Goal: Transaction & Acquisition: Purchase product/service

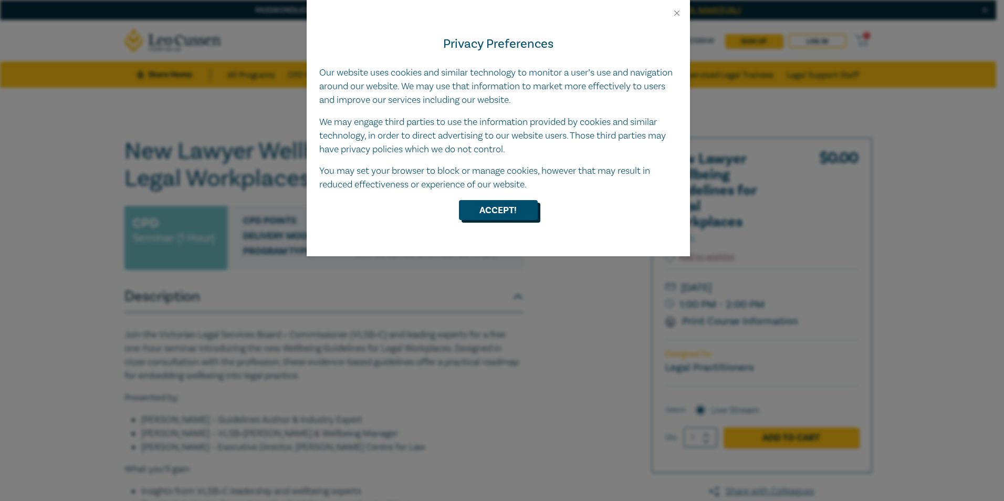
click at [480, 213] on button "Accept!" at bounding box center [498, 210] width 79 height 20
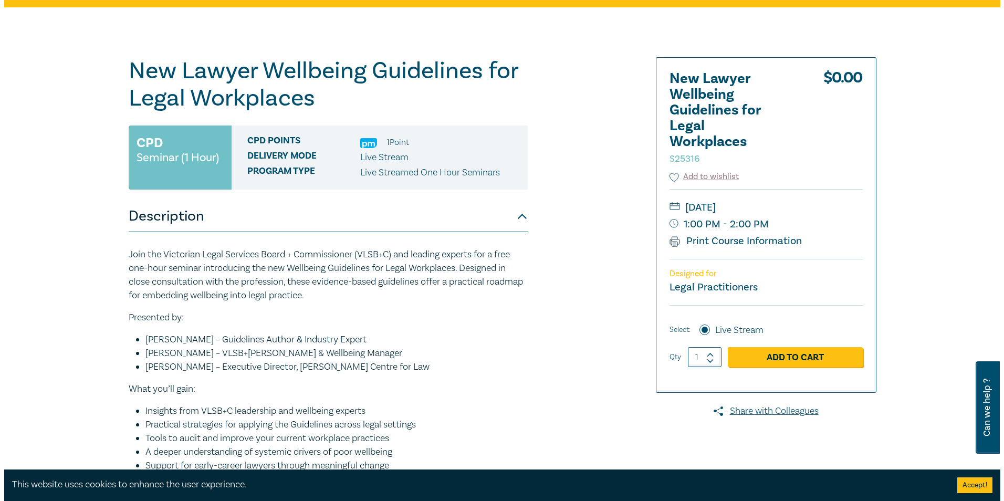
scroll to position [66, 0]
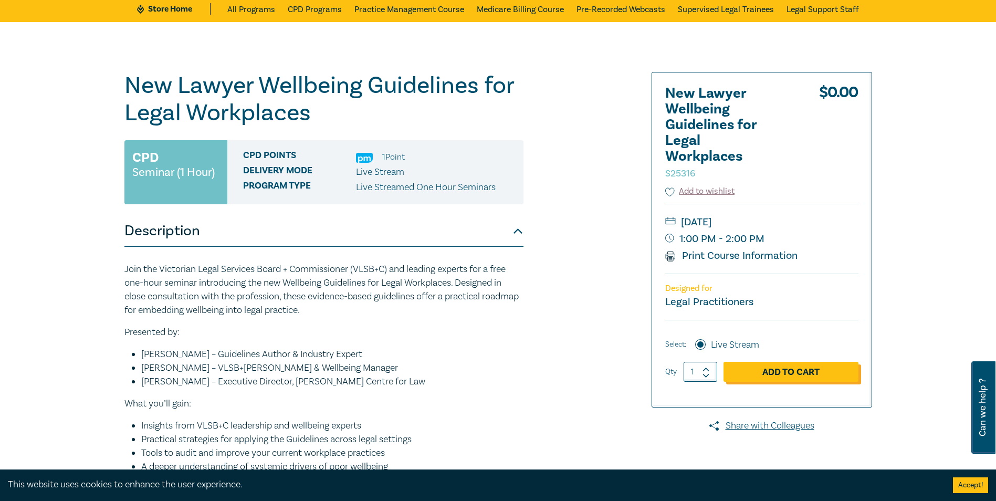
click at [749, 373] on link "Add to Cart" at bounding box center [791, 372] width 135 height 20
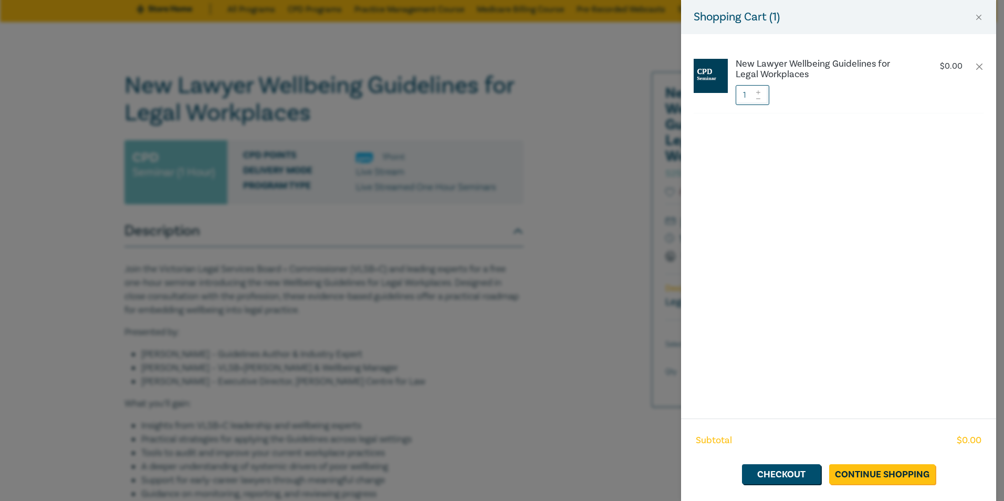
click at [973, 16] on div "Shopping Cart ( 1 )" at bounding box center [838, 17] width 315 height 34
click at [980, 19] on button "Close" at bounding box center [978, 17] width 9 height 9
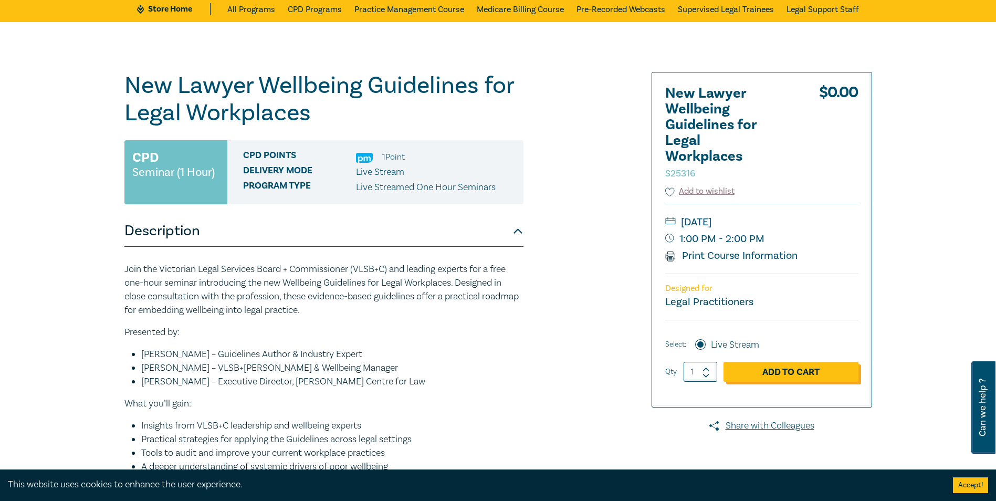
click at [810, 376] on link "Add to Cart" at bounding box center [791, 372] width 135 height 20
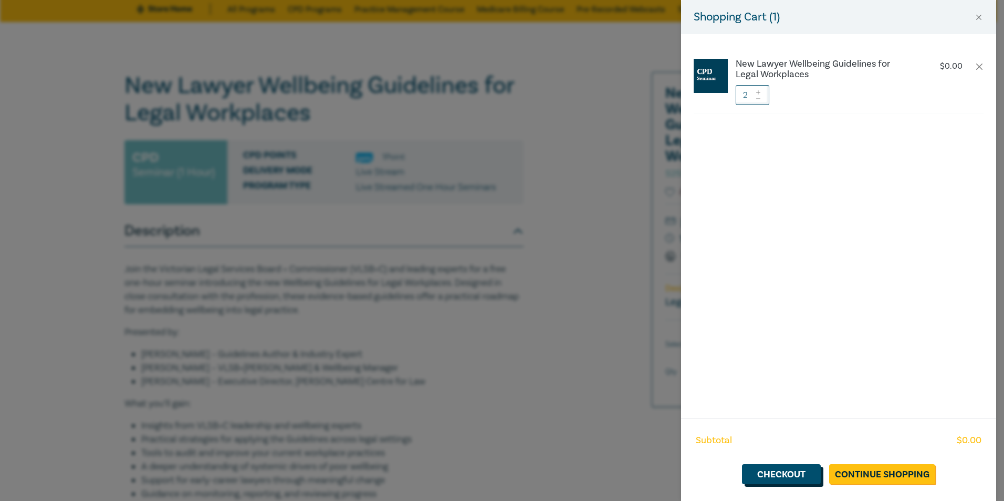
click at [790, 472] on link "Checkout" at bounding box center [781, 474] width 79 height 20
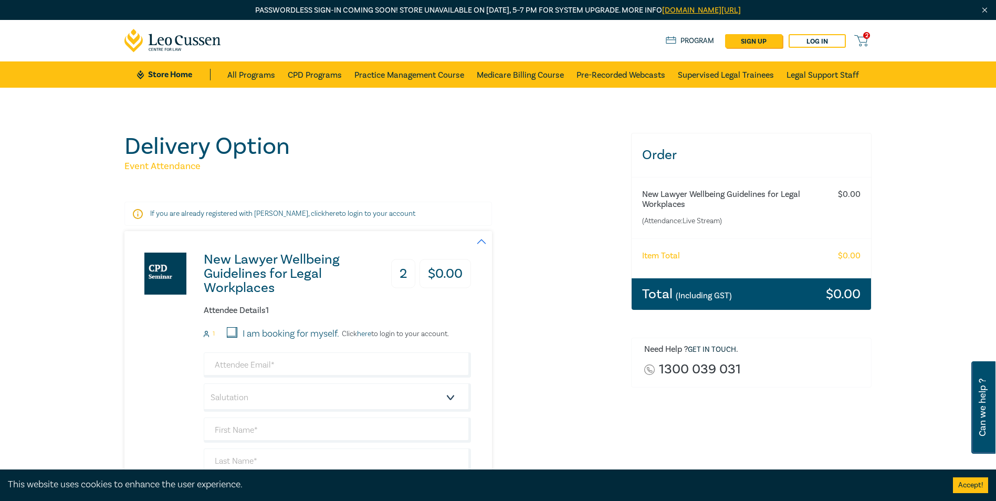
click at [235, 332] on input "I am booking for myself." at bounding box center [232, 332] width 11 height 11
checkbox input "true"
click at [257, 365] on input "email" at bounding box center [337, 364] width 267 height 25
type input "mariaschwartz@schwartzlaw.com.au"
click at [451, 397] on select "Salutation Mr. Mrs. Ms. Miss Dr. Prof. Other" at bounding box center [337, 397] width 267 height 28
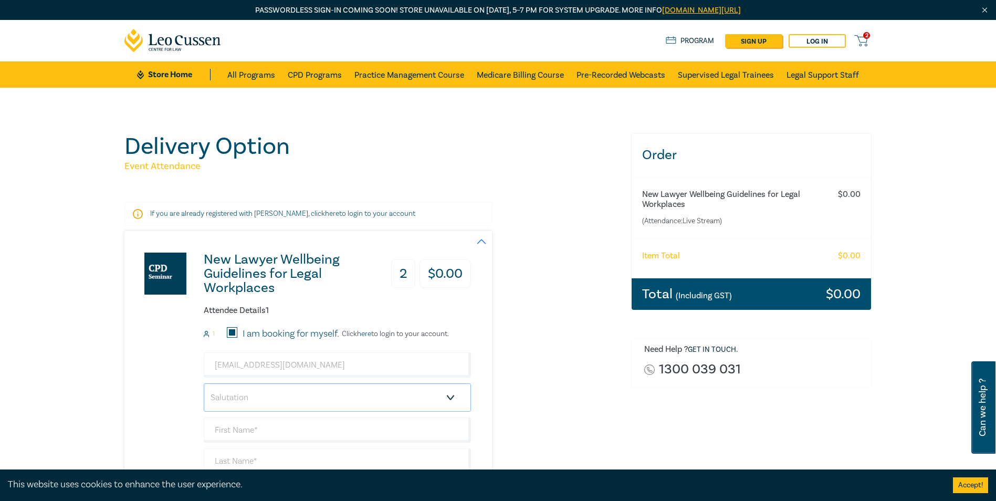
select select "Ms."
click at [204, 383] on select "Salutation Mr. Mrs. Ms. Miss Dr. Prof. Other" at bounding box center [337, 397] width 267 height 28
click at [293, 425] on input "text" at bounding box center [337, 429] width 267 height 25
type input "[PERSON_NAME]"
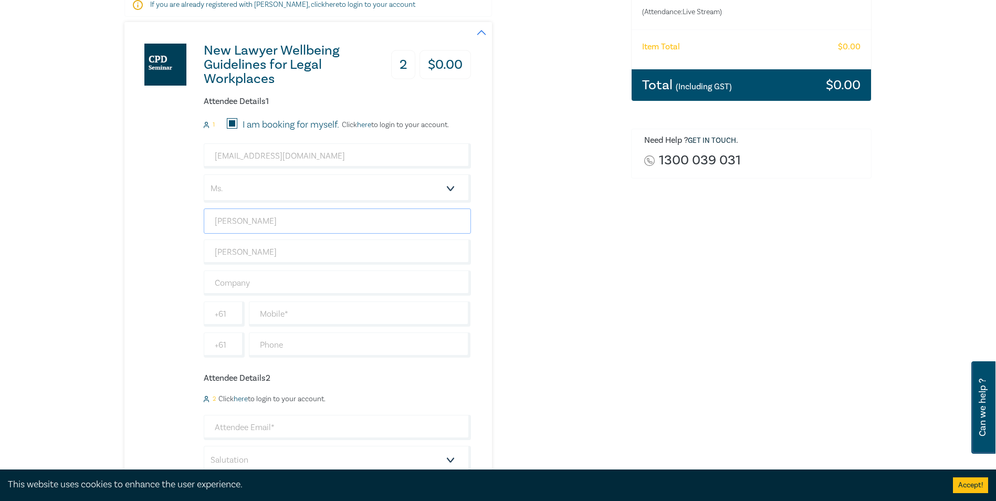
scroll to position [214, 0]
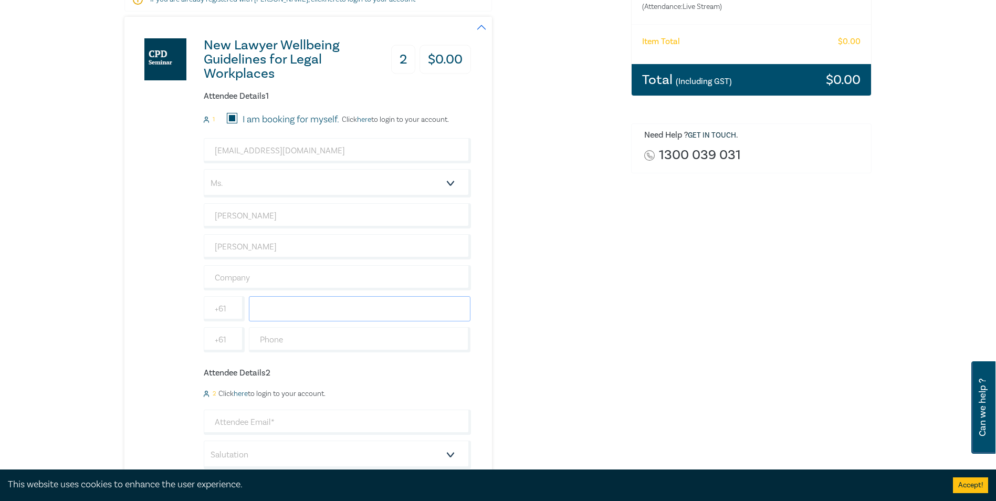
click at [292, 310] on input "text" at bounding box center [360, 308] width 222 height 25
type input "0418306719"
click at [285, 344] on input "text" at bounding box center [360, 339] width 222 height 25
click at [528, 372] on div "New Lawyer Wellbeing Guidelines for Legal Workplaces 2 $ 0.00 Attendee Details …" at bounding box center [371, 332] width 494 height 631
click at [271, 374] on h6 "Attendee Details 2" at bounding box center [337, 373] width 267 height 10
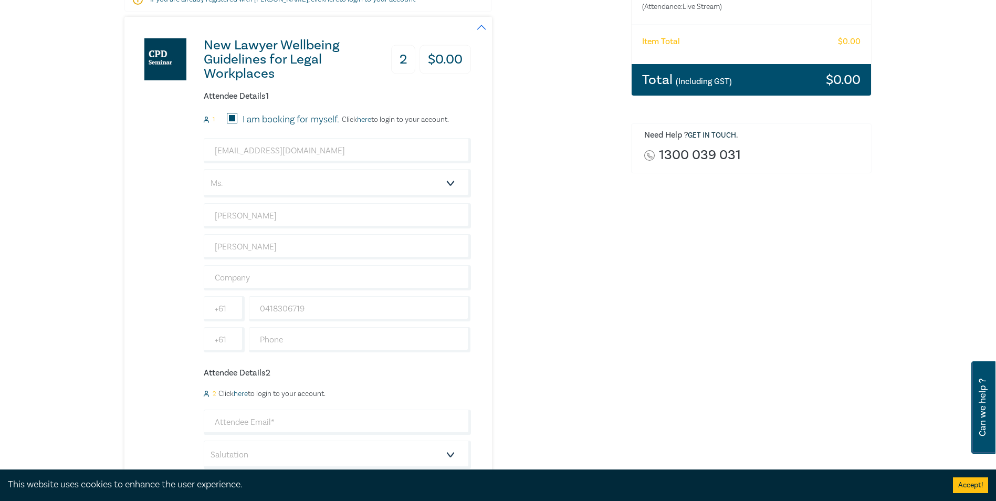
click at [479, 26] on button "button" at bounding box center [481, 27] width 21 height 21
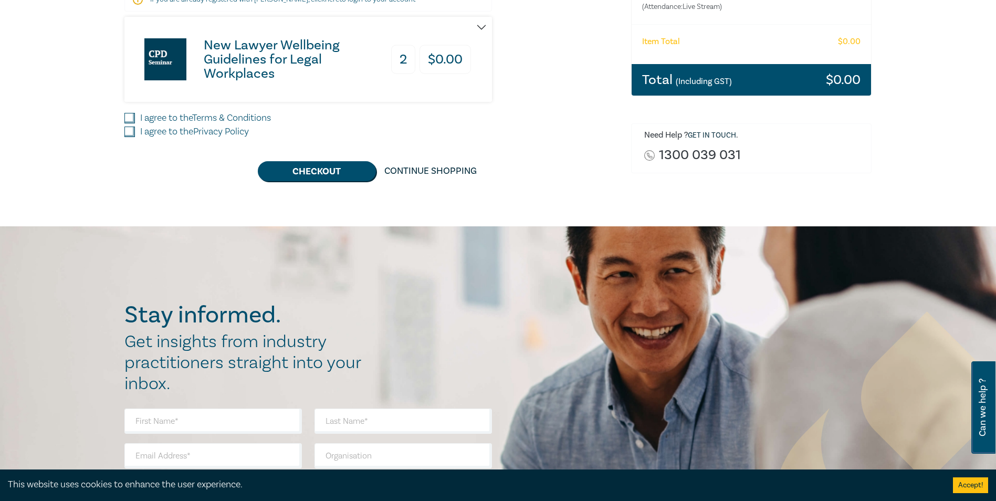
click at [479, 26] on button "button" at bounding box center [481, 27] width 21 height 21
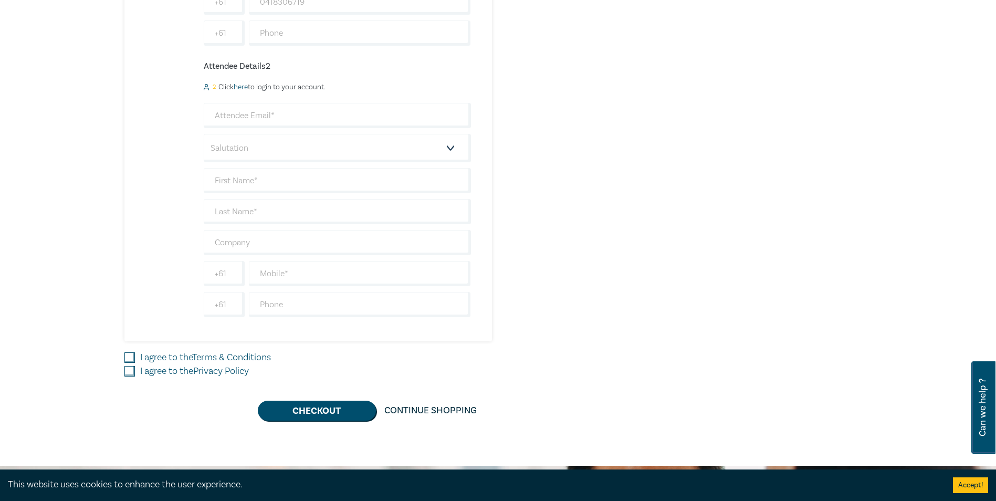
scroll to position [525, 0]
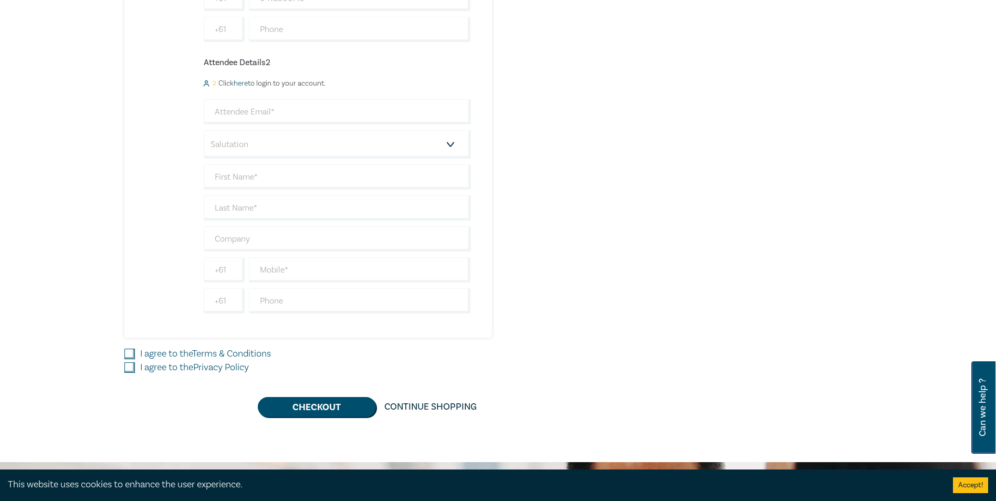
click at [128, 352] on input "I agree to the Terms & Conditions" at bounding box center [129, 354] width 11 height 11
checkbox input "true"
click at [129, 369] on input "I agree to the Privacy Policy" at bounding box center [129, 367] width 11 height 11
checkbox input "true"
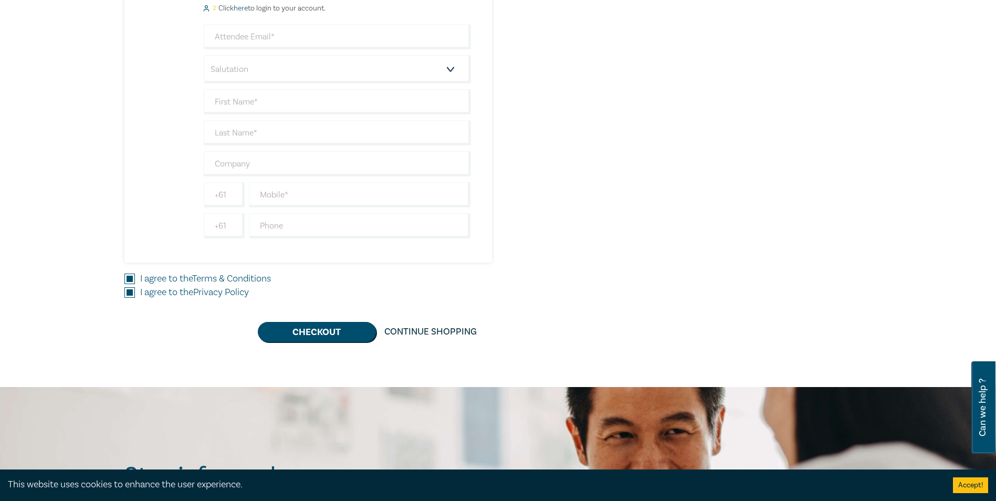
scroll to position [611, 0]
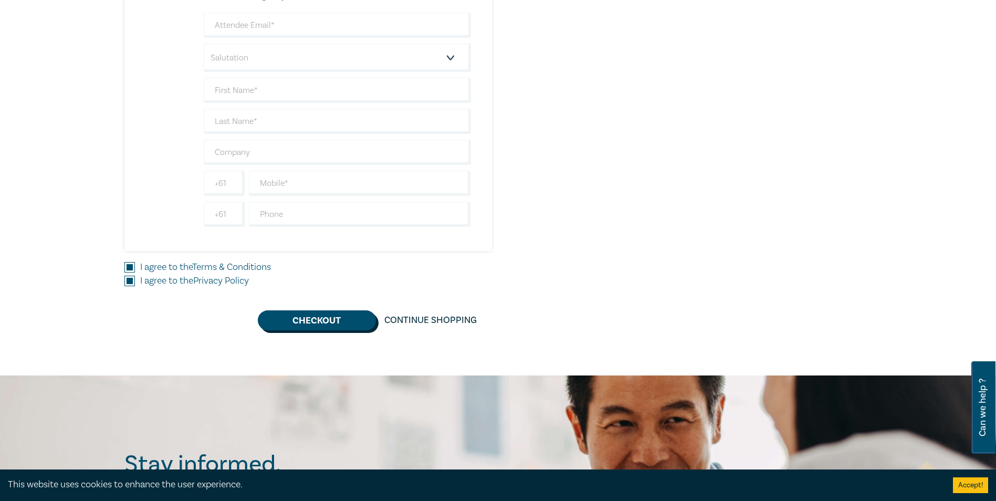
click at [347, 326] on button "Checkout" at bounding box center [317, 320] width 118 height 20
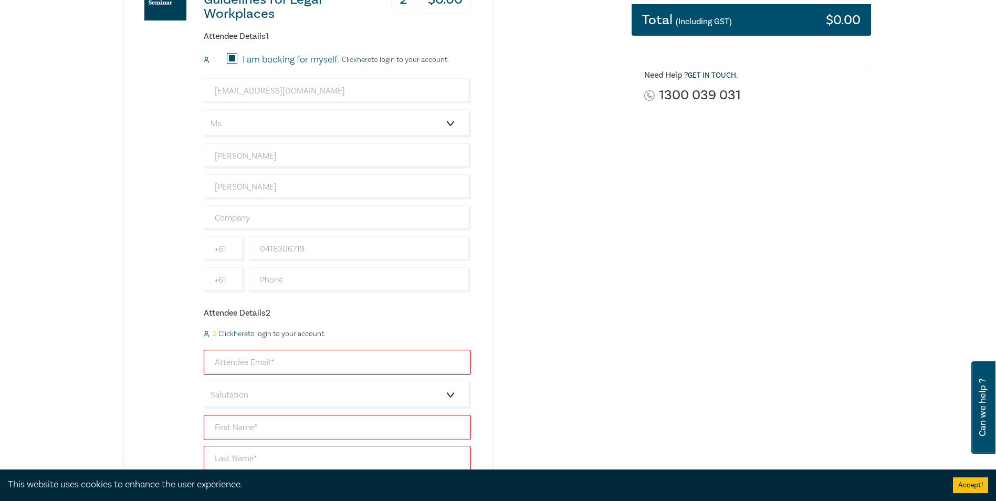
scroll to position [278, 0]
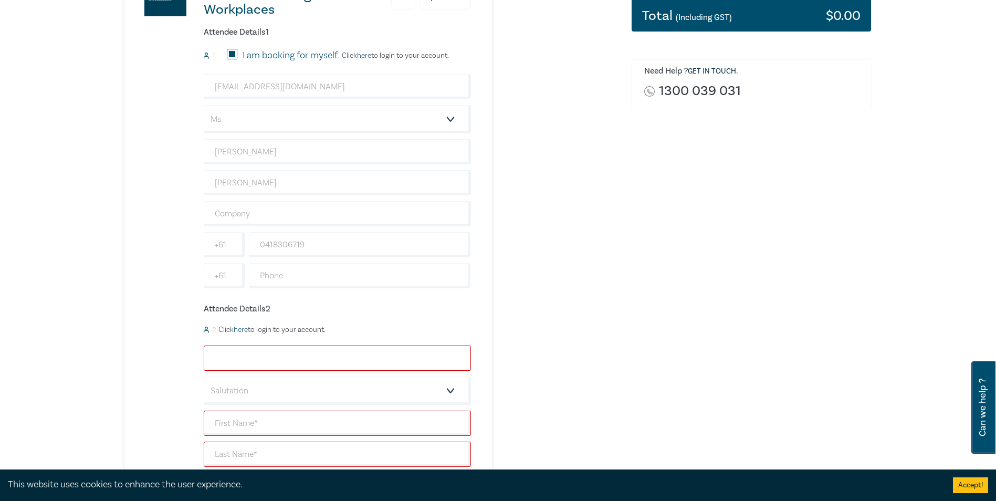
click at [352, 360] on input "email" at bounding box center [337, 357] width 267 height 25
click at [261, 311] on h6 "Attendee Details 2" at bounding box center [337, 309] width 267 height 10
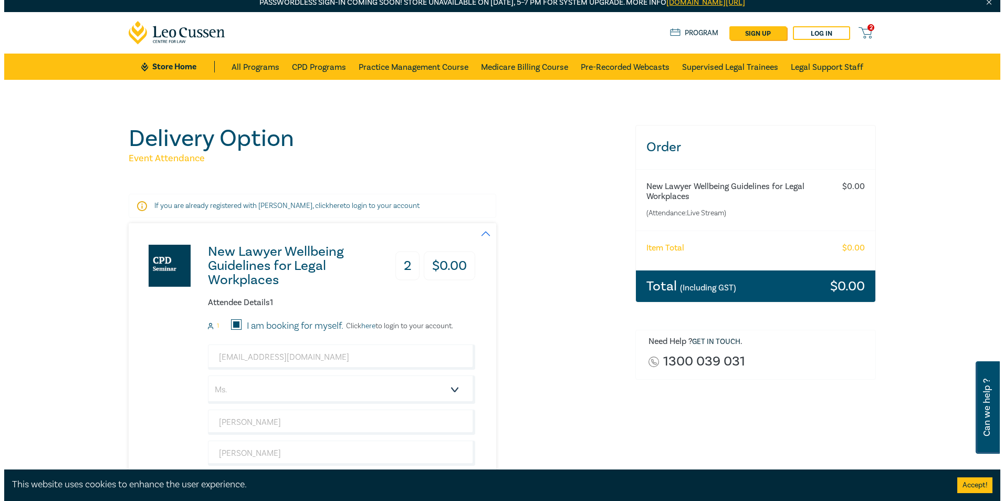
scroll to position [0, 0]
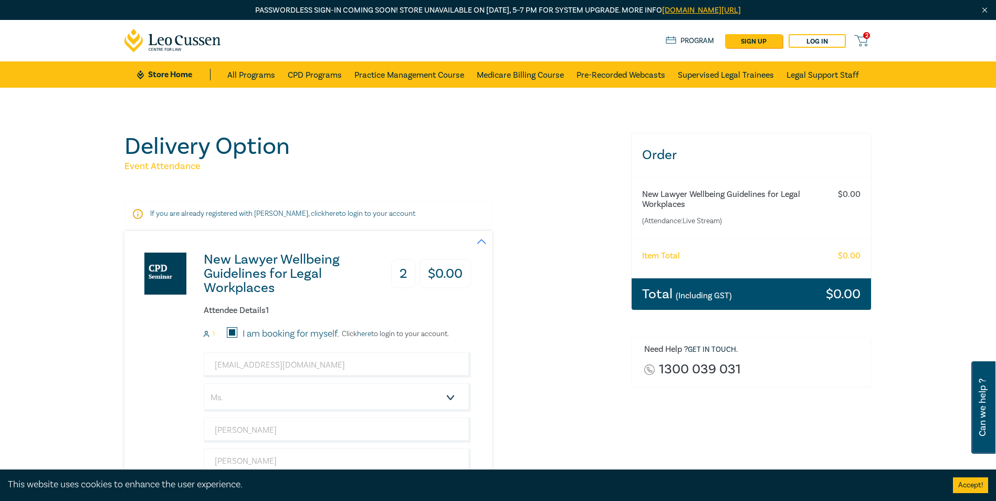
click at [326, 213] on p "If you are already registered with Leo Cussen, click here to login to your acco…" at bounding box center [308, 213] width 316 height 11
click at [141, 213] on icon at bounding box center [138, 214] width 10 height 10
click at [232, 215] on p "If you are already registered with Leo Cussen, click here to login to your acco…" at bounding box center [308, 213] width 316 height 11
drag, startPoint x: 233, startPoint y: 215, endPoint x: 224, endPoint y: 215, distance: 8.4
click at [224, 215] on p "If you are already registered with Leo Cussen, click here to login to your acco…" at bounding box center [308, 213] width 316 height 11
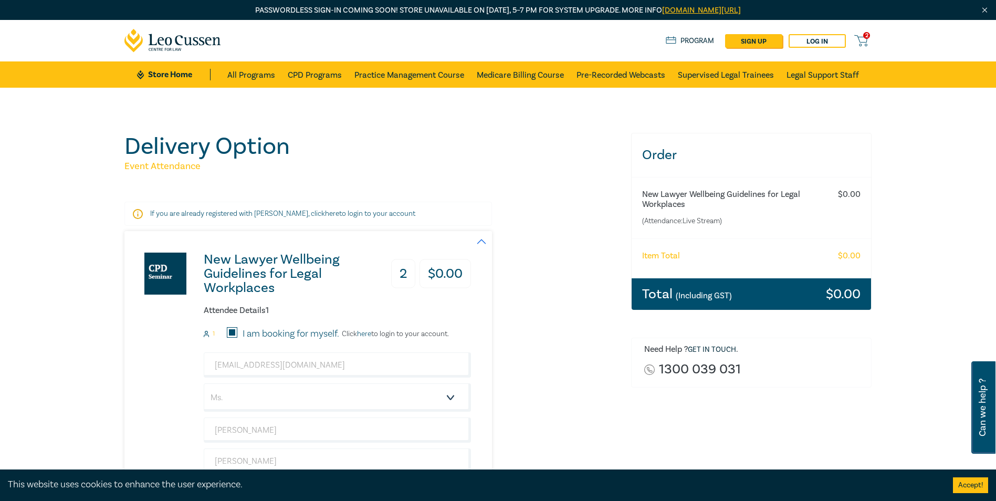
click at [368, 333] on link "here" at bounding box center [364, 333] width 14 height 9
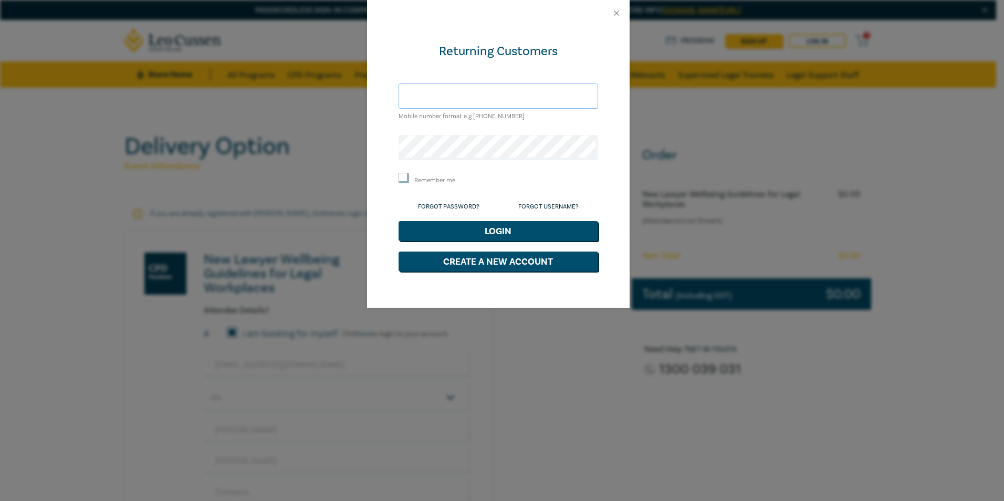
click at [453, 95] on input "text" at bounding box center [499, 95] width 200 height 25
type input "mariaschwartz@schwartzlaw.com.au"
click at [449, 206] on link "Forgot Password?" at bounding box center [448, 207] width 61 height 8
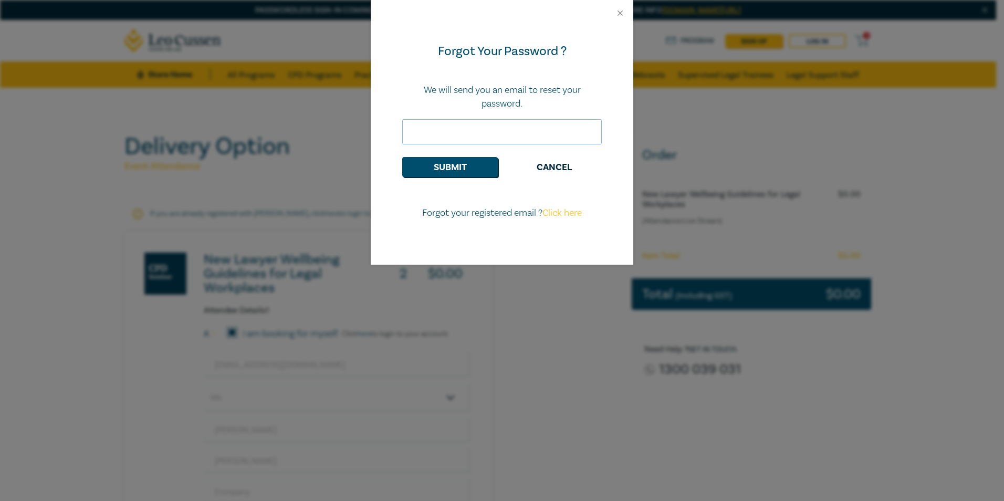
click at [477, 134] on input "email" at bounding box center [502, 131] width 200 height 25
type input "mariaschwartz@schwartzlaw.com.au"
click at [466, 174] on button "Submit" at bounding box center [450, 167] width 96 height 20
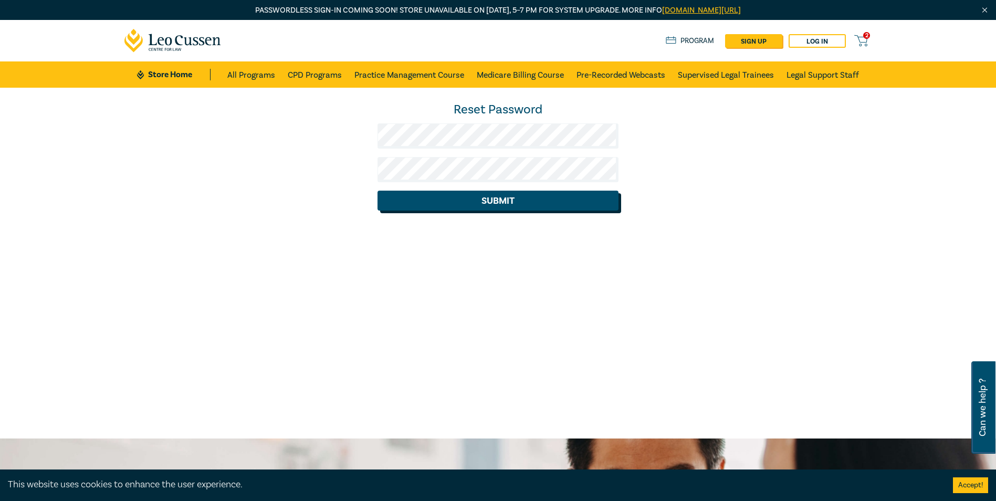
click at [468, 198] on button "Submit" at bounding box center [498, 201] width 241 height 20
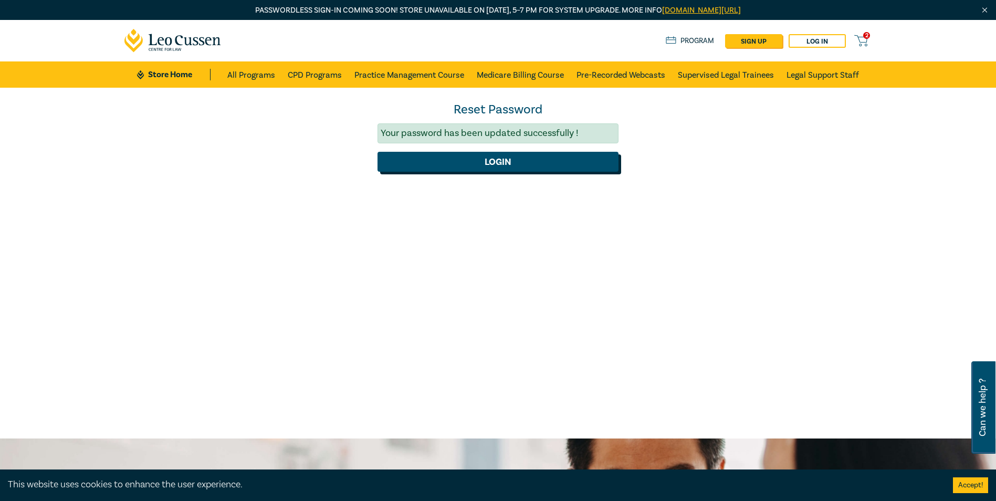
click at [490, 163] on button "Login" at bounding box center [498, 162] width 241 height 20
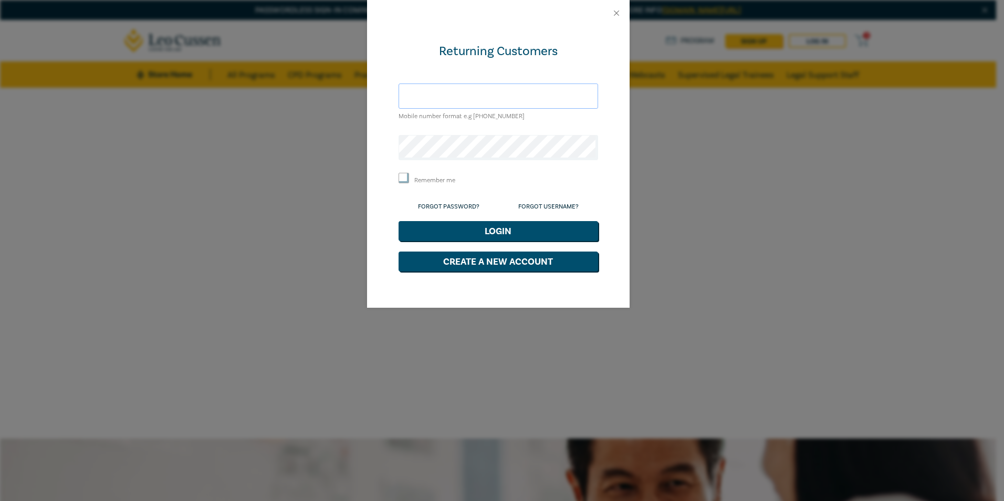
click at [486, 100] on input "text" at bounding box center [499, 95] width 200 height 25
type input "mariaschwartz@schwartzlaw.com.au"
click at [500, 231] on button "Login" at bounding box center [499, 231] width 200 height 20
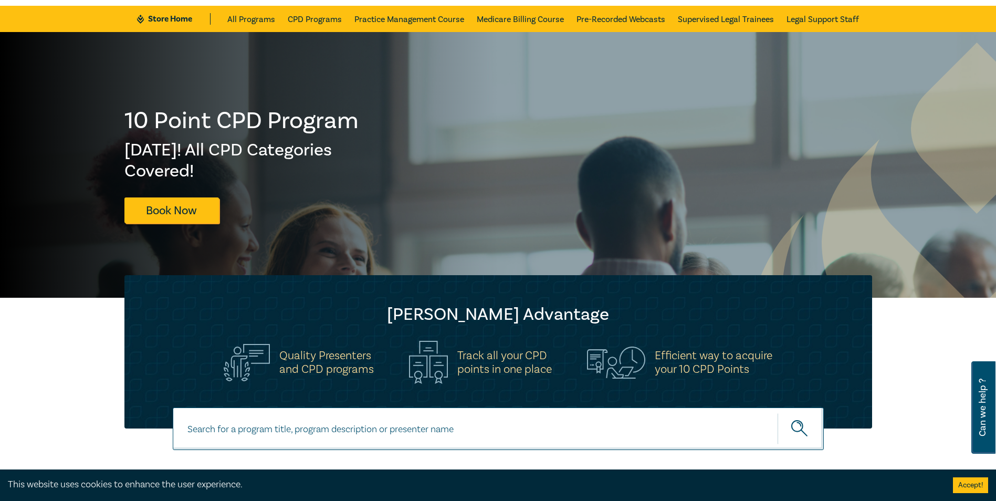
scroll to position [45, 0]
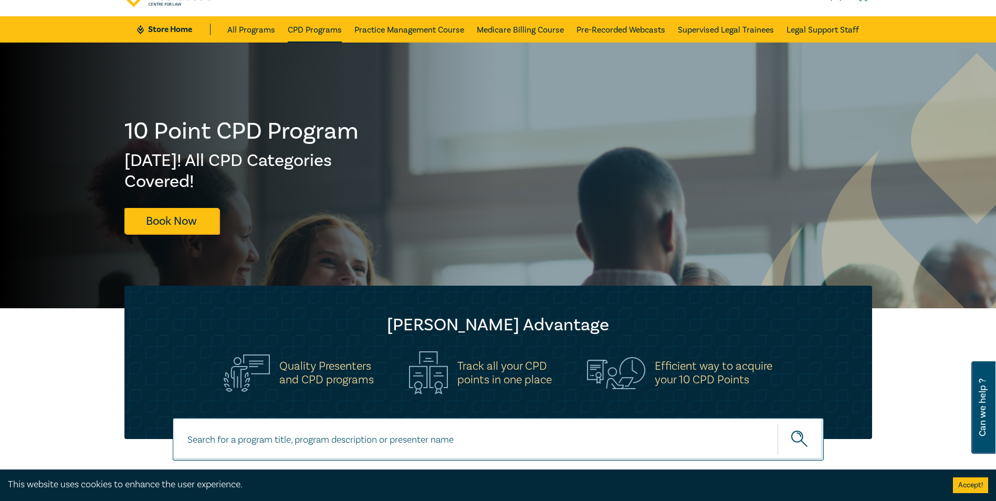
click at [332, 30] on link "CPD Programs" at bounding box center [315, 29] width 54 height 26
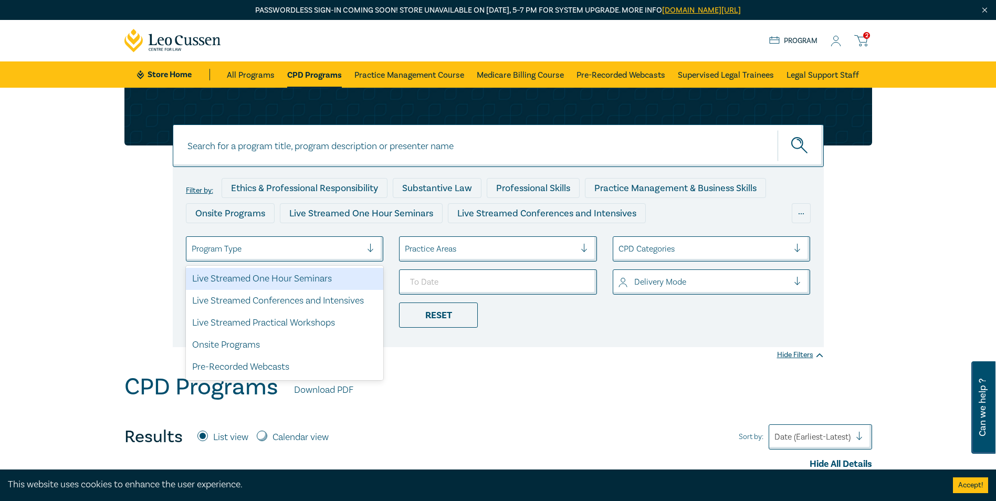
click at [250, 251] on div at bounding box center [277, 249] width 171 height 14
click at [250, 281] on div "Live Streamed One Hour Seminars" at bounding box center [285, 279] width 198 height 22
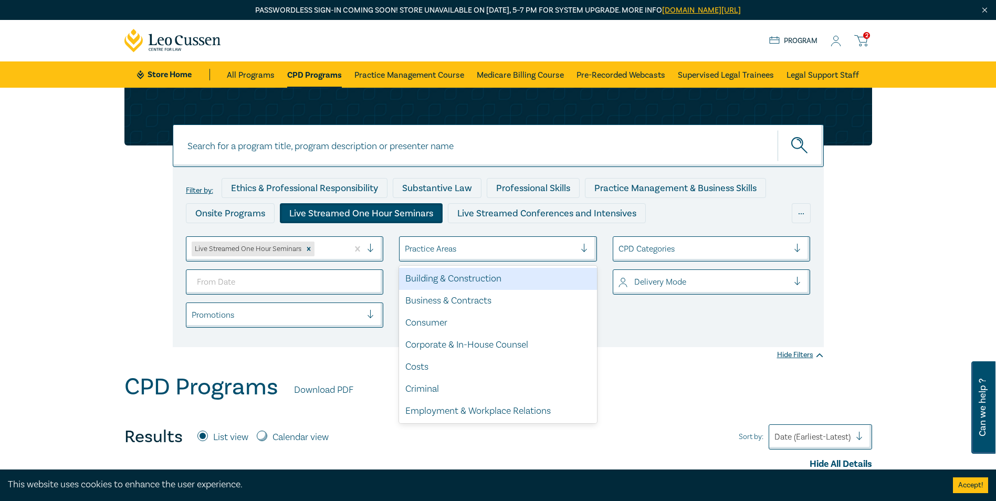
click at [584, 246] on div at bounding box center [589, 249] width 16 height 11
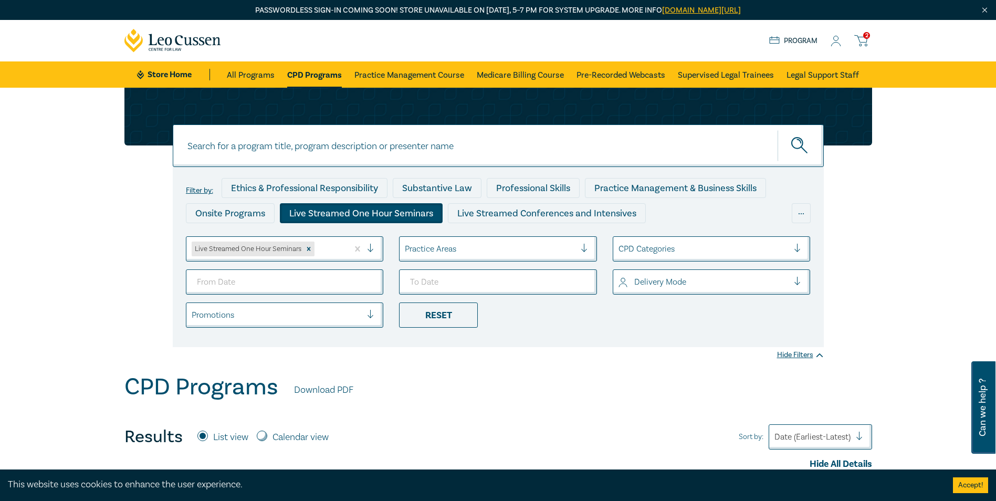
click at [584, 246] on div at bounding box center [589, 249] width 16 height 11
type input "2025-09-17"
click at [365, 281] on input "2025-09-17" at bounding box center [285, 281] width 198 height 25
click at [225, 437] on label "List view" at bounding box center [230, 438] width 35 height 14
click at [208, 437] on input "List view" at bounding box center [202, 436] width 11 height 11
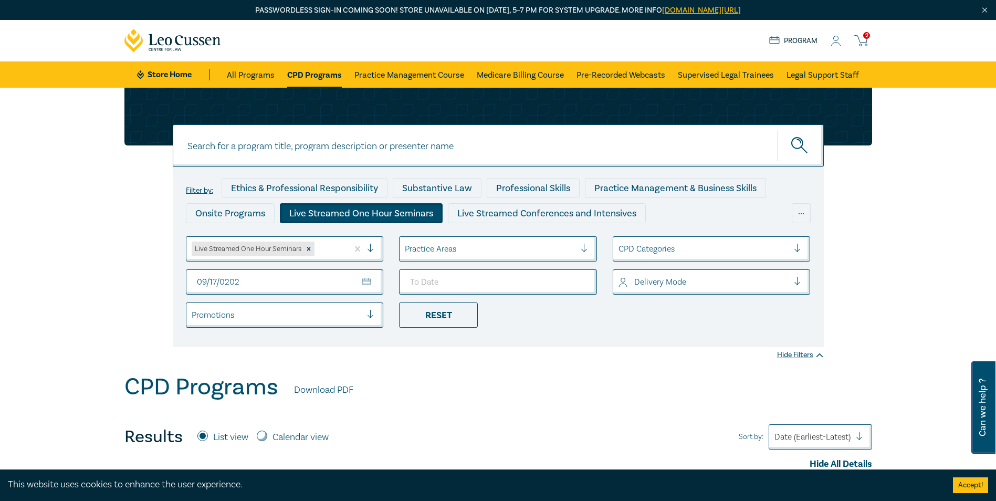
click at [463, 144] on input at bounding box center [498, 145] width 651 height 43
click at [211, 146] on input "New lawyer Wellbeing" at bounding box center [498, 145] width 651 height 43
type input "New Lawyer Wellbeing"
click at [798, 148] on circle "submit" at bounding box center [797, 143] width 11 height 11
click at [244, 279] on input "2025-09-17" at bounding box center [285, 281] width 198 height 25
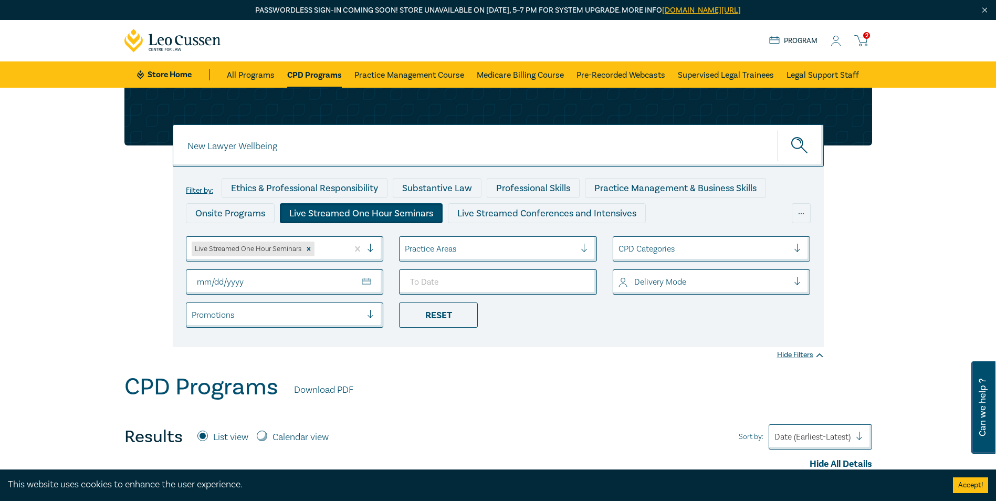
click at [244, 279] on input "From Date" at bounding box center [285, 281] width 198 height 25
click at [212, 281] on input "From Date" at bounding box center [285, 281] width 198 height 25
click at [296, 147] on input "New Lawyer Wellbeing" at bounding box center [498, 145] width 651 height 43
type input "New Lawyer Wellbeing Guidelines for Legal Workplaces"
click at [800, 150] on icon "submit" at bounding box center [800, 146] width 18 height 18
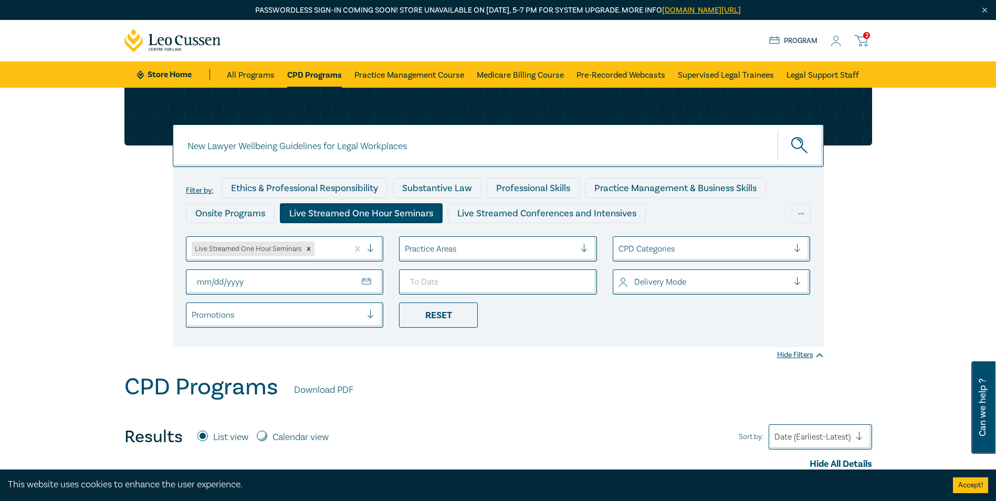
click at [796, 146] on icon "submit" at bounding box center [800, 146] width 18 height 18
click at [862, 43] on icon at bounding box center [861, 39] width 12 height 7
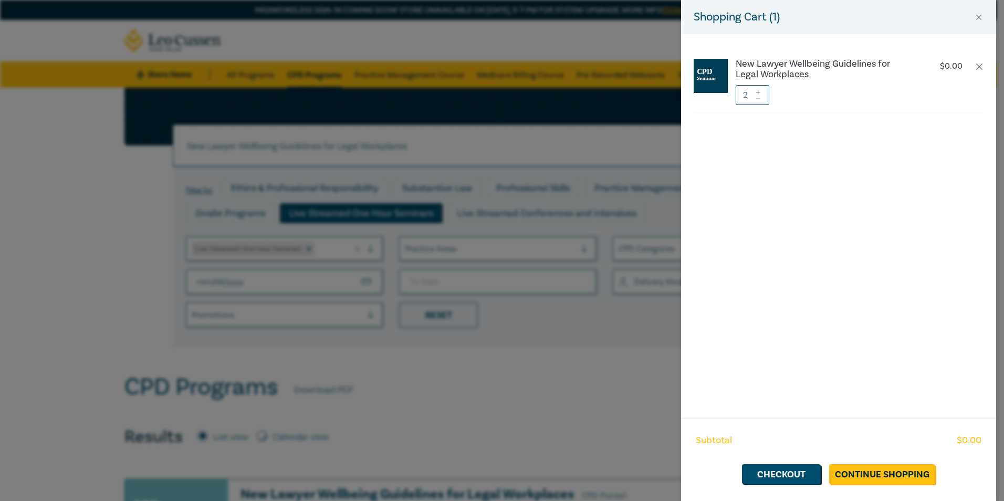
click at [760, 99] on icon at bounding box center [758, 99] width 7 height 4
click at [798, 474] on link "Checkout" at bounding box center [781, 474] width 79 height 20
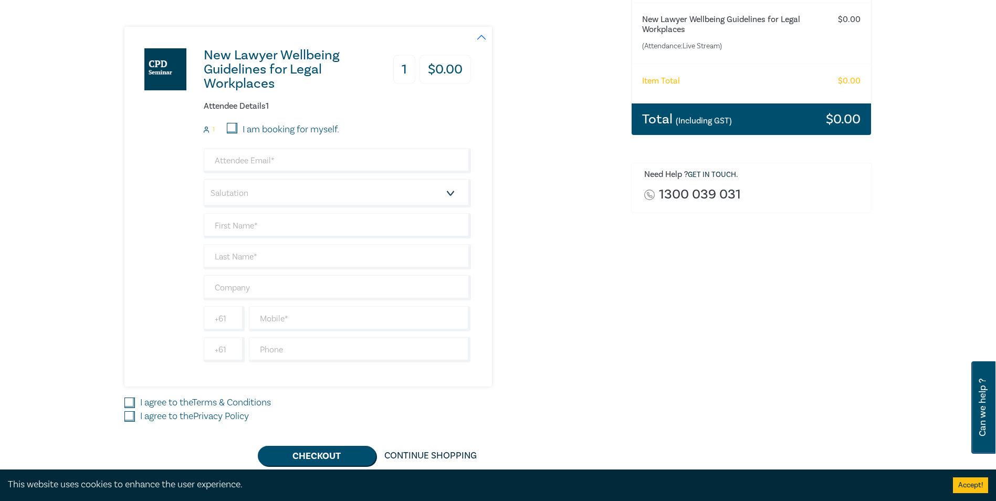
scroll to position [173, 0]
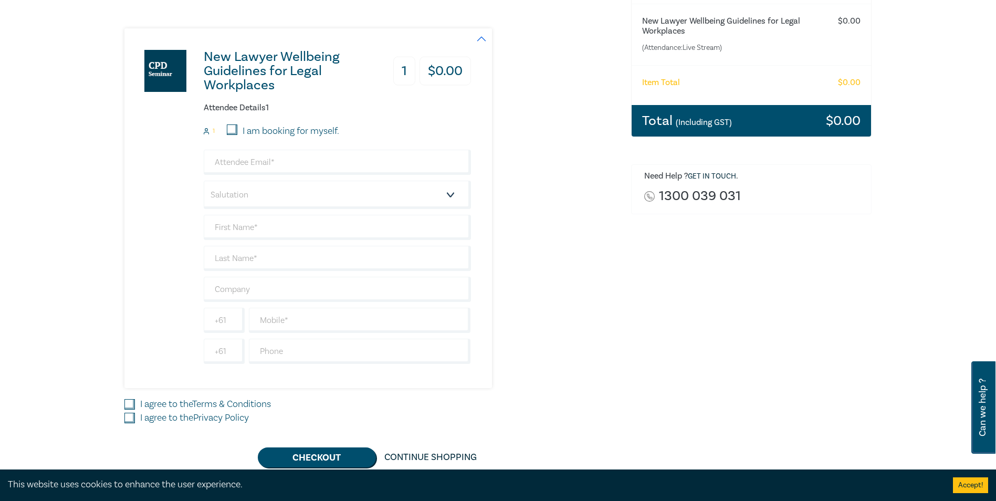
click at [232, 128] on input "I am booking for myself." at bounding box center [232, 129] width 11 height 11
checkbox input "true"
type input "mariaschwartz@schwartzlaw.com.au"
type input "[PERSON_NAME]"
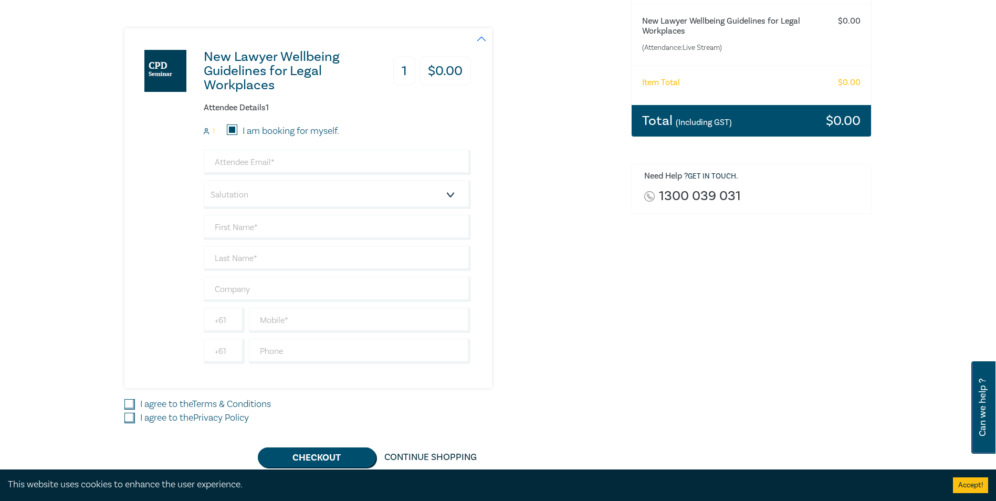
type input "[PERSON_NAME] Barristers & Solicitors"
type input "418306719"
click at [255, 164] on input "mariaschwartz@schwartzlaw.com.au" at bounding box center [337, 162] width 267 height 25
click at [360, 163] on input "mariaschwmartz@schwartzlaw.com.au" at bounding box center [337, 162] width 267 height 25
type input "m"
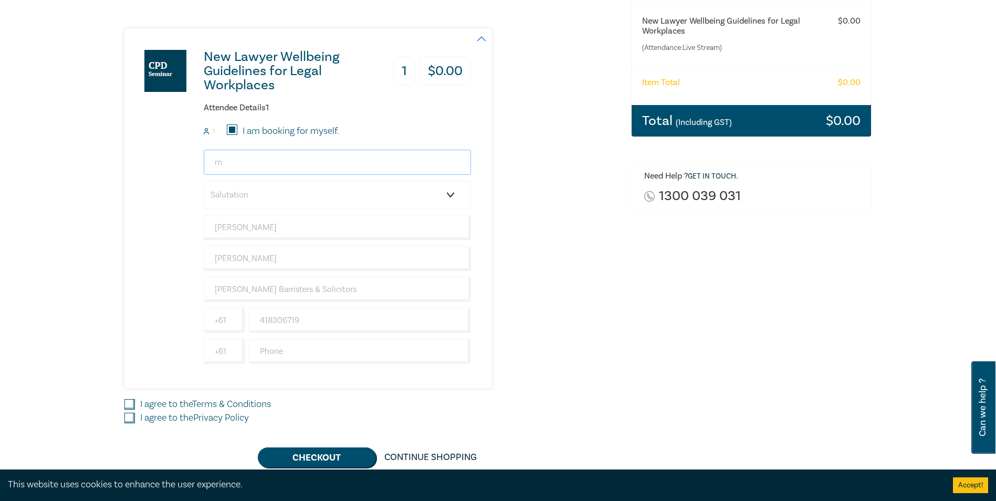
type input "m"
click at [413, 198] on select "Salutation Mr. Mrs. Ms. Miss Dr. Prof. Other" at bounding box center [337, 195] width 267 height 28
select select "Ms."
click at [204, 181] on select "Salutation Mr. Mrs. Ms. Miss Dr. Prof. Other" at bounding box center [337, 195] width 267 height 28
click at [274, 235] on input "[PERSON_NAME]" at bounding box center [337, 227] width 267 height 25
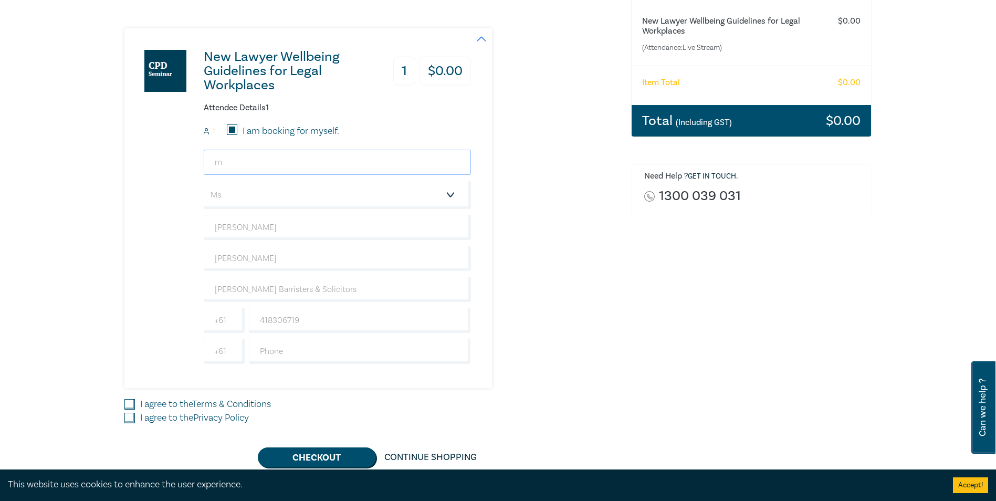
click at [243, 164] on input "m" at bounding box center [337, 162] width 267 height 25
type input "mariaschwartz@schwartzlaw.com.au"
click at [269, 259] on input "[PERSON_NAME]" at bounding box center [337, 258] width 267 height 25
click at [341, 288] on input "[PERSON_NAME] Barristers & Solicitors" at bounding box center [337, 289] width 267 height 25
click at [216, 291] on input "[PERSON_NAME] Barristers & Solicitors" at bounding box center [337, 289] width 267 height 25
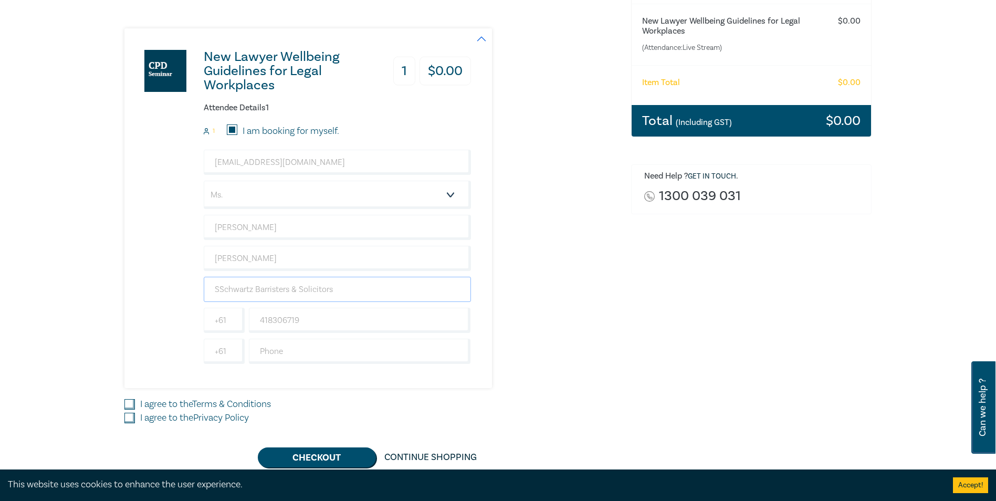
type input "[PERSON_NAME] Barristers & Solicitors"
click at [299, 319] on input "418306719" at bounding box center [360, 320] width 222 height 25
type input "0418306719"
click at [322, 292] on input "[PERSON_NAME] Barristers & Solicitors" at bounding box center [337, 289] width 267 height 25
click at [130, 404] on input "I agree to the Terms & Conditions" at bounding box center [129, 404] width 11 height 11
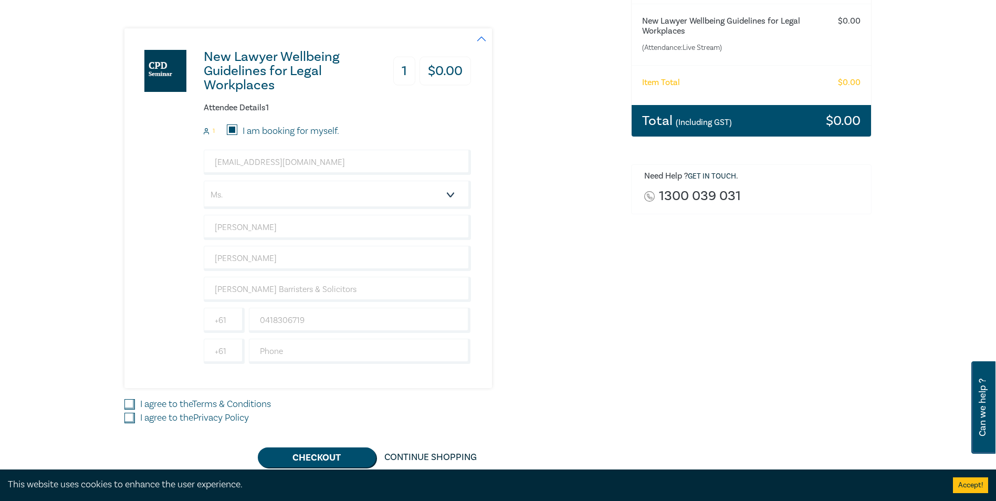
checkbox input "true"
click at [130, 414] on input "I agree to the Privacy Policy" at bounding box center [129, 418] width 11 height 11
checkbox input "true"
click at [306, 459] on button "Checkout" at bounding box center [317, 457] width 118 height 20
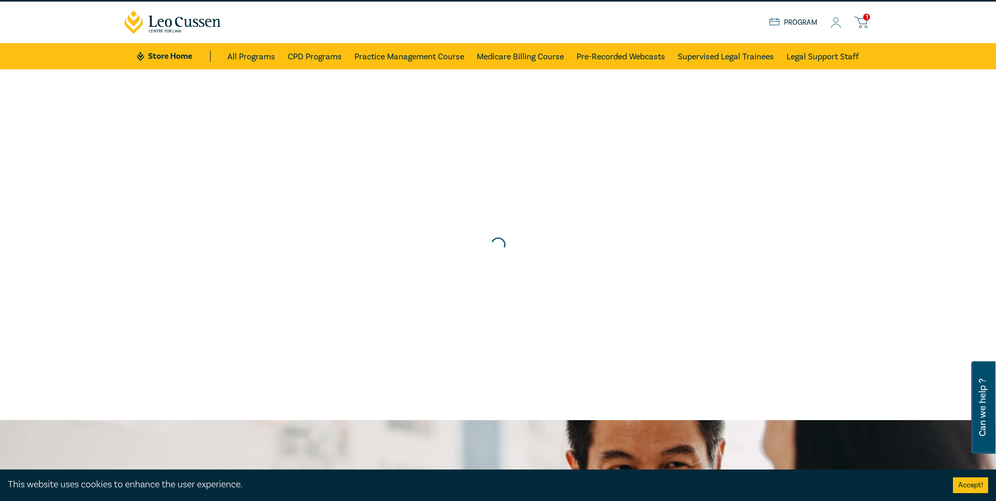
scroll to position [0, 0]
